Goal: Task Accomplishment & Management: Use online tool/utility

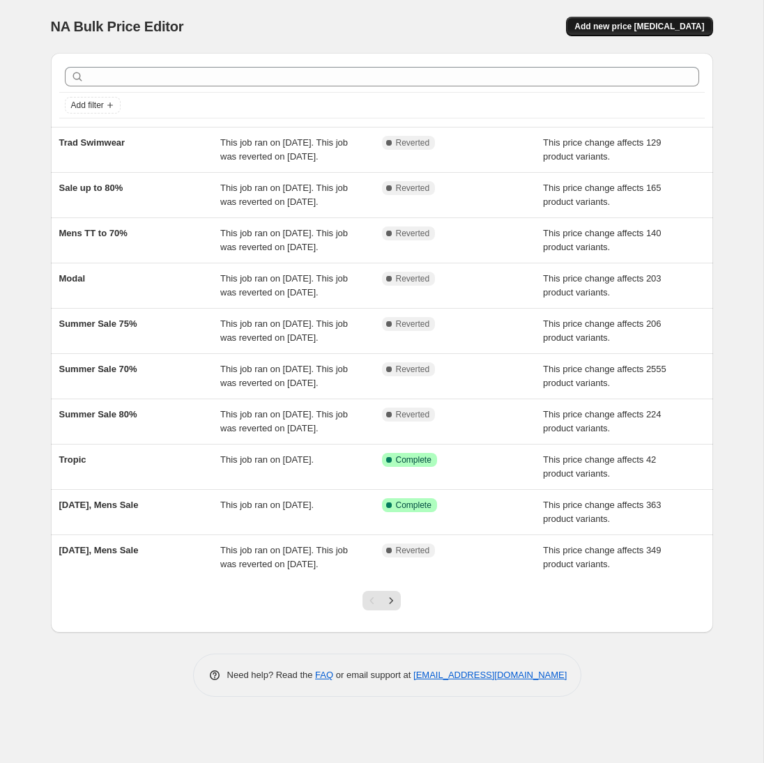
click at [636, 29] on span "Add new price [MEDICAL_DATA]" at bounding box center [639, 26] width 130 height 11
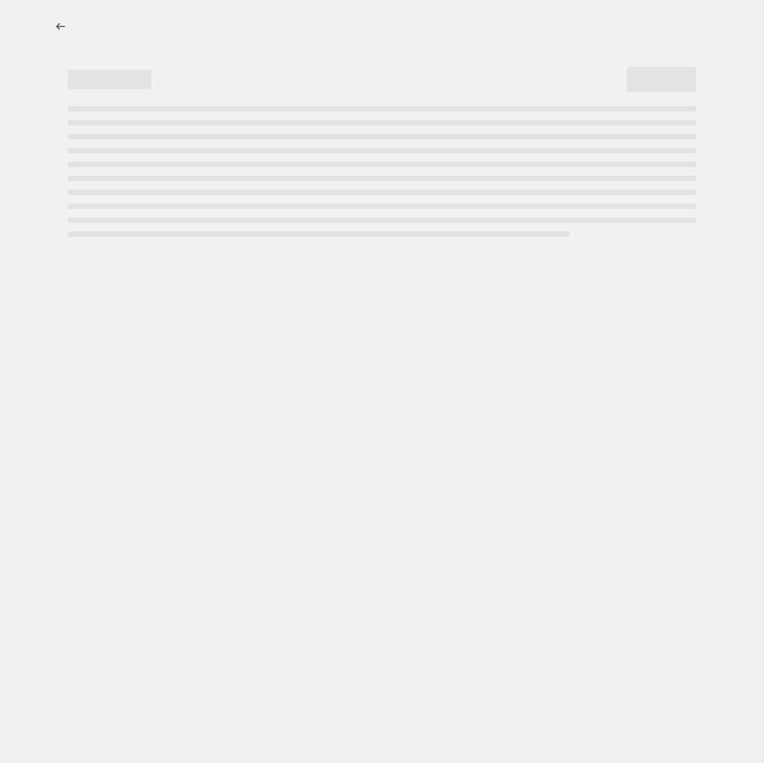
select select "percentage"
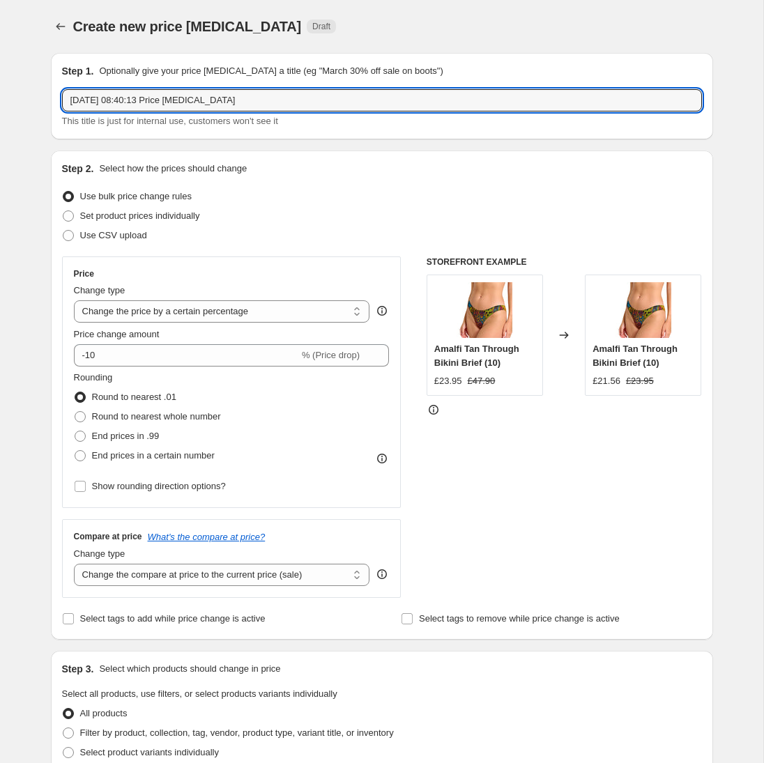
drag, startPoint x: 261, startPoint y: 105, endPoint x: -25, endPoint y: 89, distance: 286.8
click at [0, 89] on html "Home Settings Plans Skip to content Create new price [MEDICAL_DATA]. This page …" at bounding box center [382, 381] width 764 height 763
type input "Summer Sale 60%"
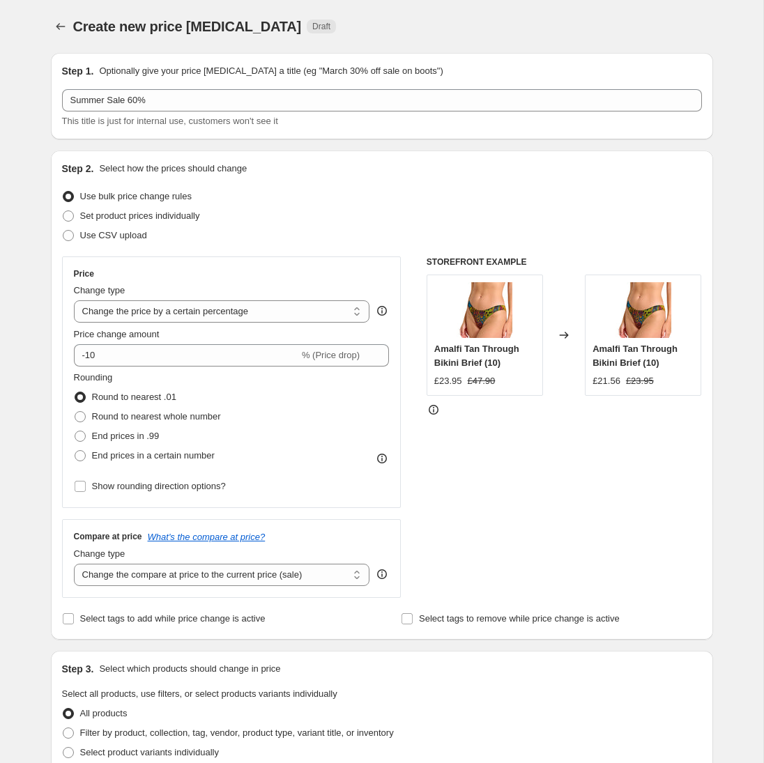
click at [29, 150] on div "Create new price [MEDICAL_DATA]. This page is ready Create new price [MEDICAL_D…" at bounding box center [381, 696] width 763 height 1393
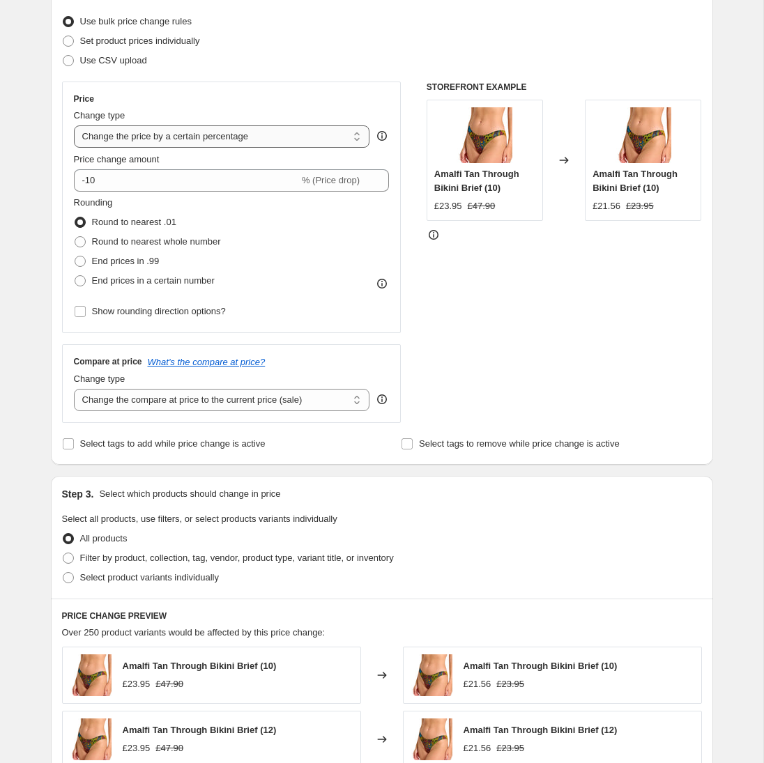
click at [197, 139] on select "Change the price to a certain amount Change the price by a certain amount Chang…" at bounding box center [222, 136] width 296 height 22
select select "pcap"
click at [74, 125] on select "Change the price to a certain amount Change the price by a certain amount Chang…" at bounding box center [222, 136] width 296 height 22
type input "-20"
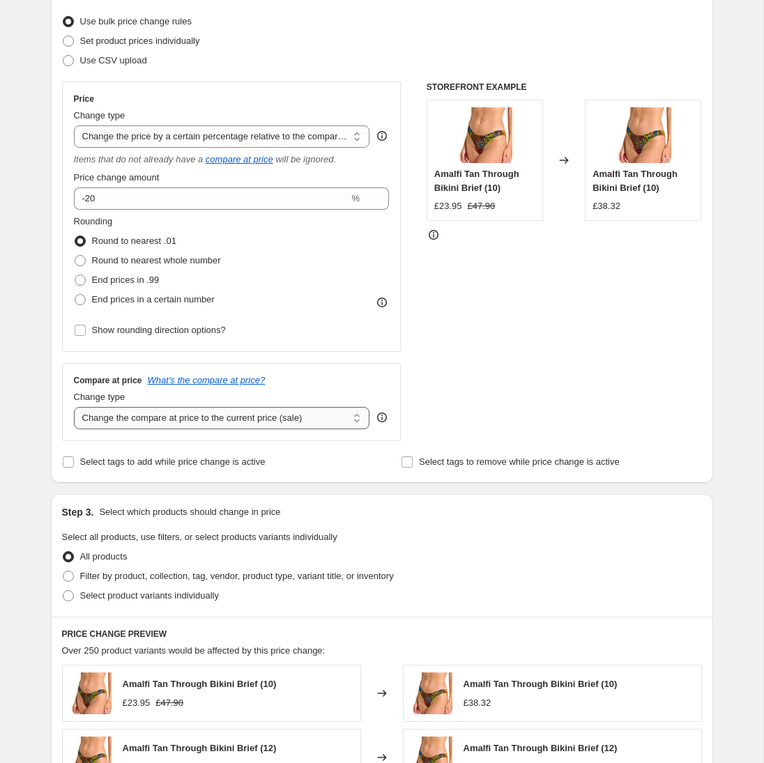
click at [199, 419] on select "Change the compare at price to the current price (sale) Change the compare at p…" at bounding box center [222, 418] width 296 height 22
select select "no_change"
click at [74, 407] on select "Change the compare at price to the current price (sale) Change the compare at p…" at bounding box center [222, 418] width 296 height 22
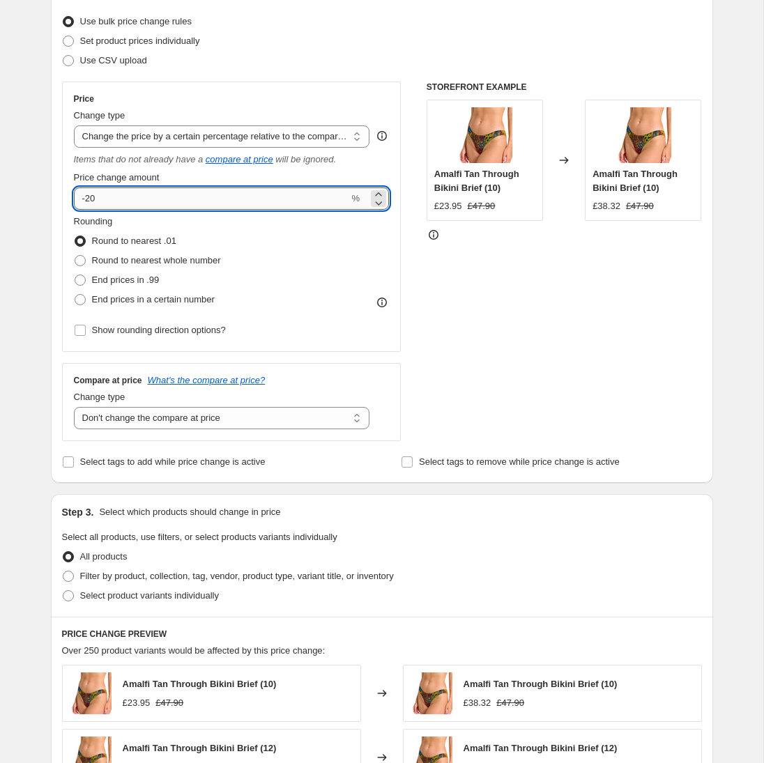
click at [92, 199] on input "-20" at bounding box center [211, 198] width 275 height 22
type input "-60"
click at [36, 232] on div "Create new price [MEDICAL_DATA]. This page is ready Create new price [MEDICAL_D…" at bounding box center [381, 530] width 695 height 1411
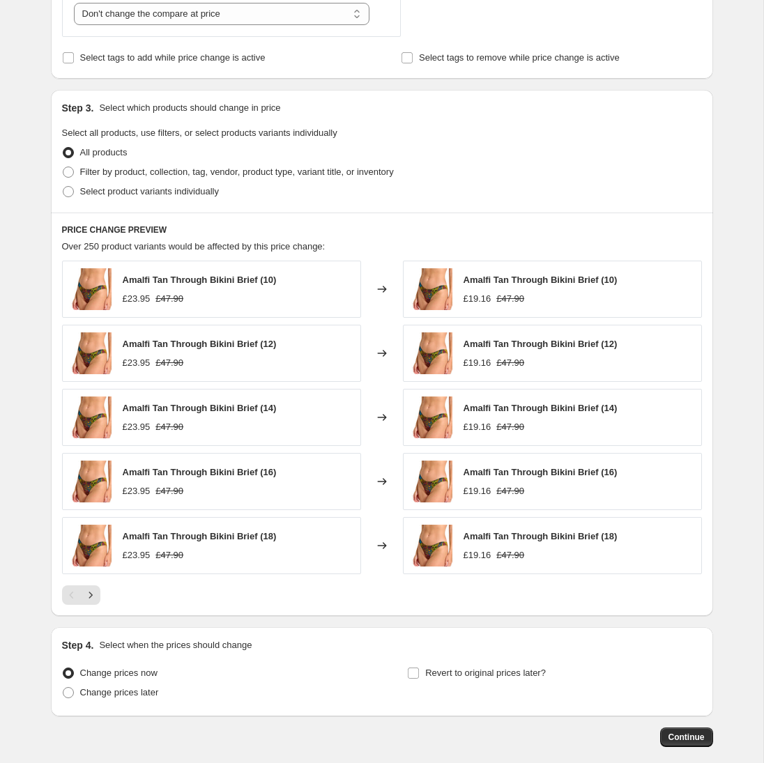
scroll to position [648, 0]
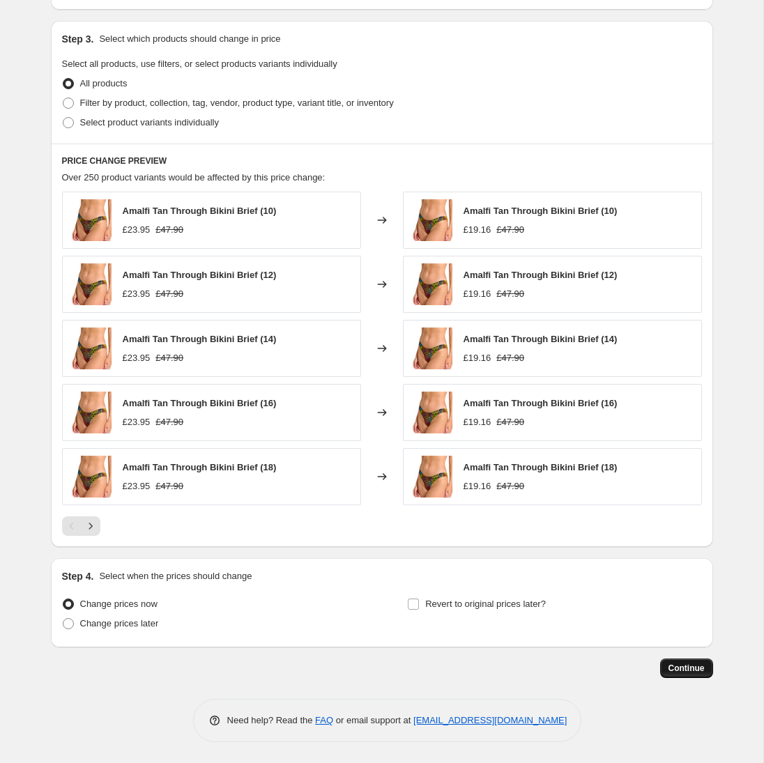
click at [699, 672] on span "Continue" at bounding box center [686, 668] width 36 height 11
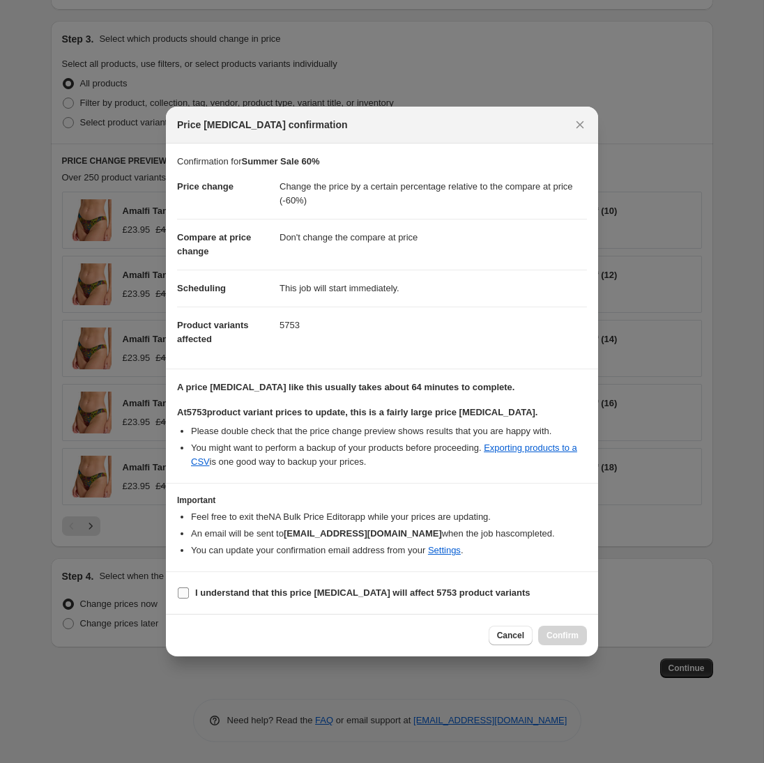
click at [426, 593] on b "I understand that this price [MEDICAL_DATA] will affect 5753 product variants" at bounding box center [362, 592] width 335 height 10
click at [189, 593] on input "I understand that this price [MEDICAL_DATA] will affect 5753 product variants" at bounding box center [183, 592] width 11 height 11
checkbox input "true"
click at [564, 635] on span "Confirm" at bounding box center [562, 635] width 32 height 11
